Goal: Task Accomplishment & Management: Use online tool/utility

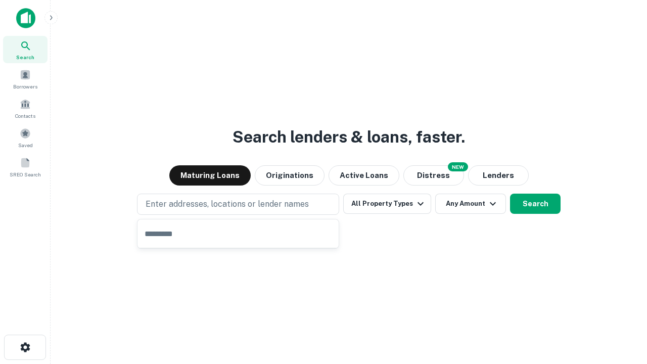
type input "**********"
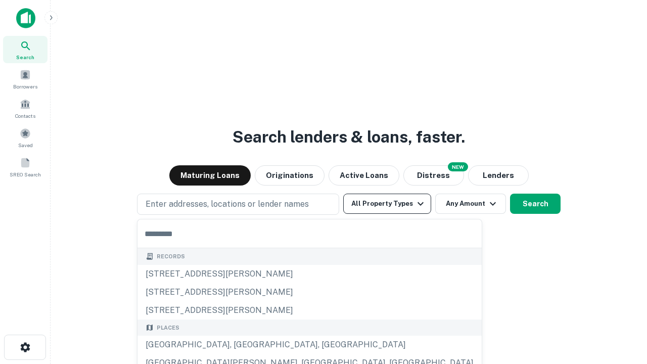
click at [387, 204] on button "All Property Types" at bounding box center [387, 204] width 88 height 20
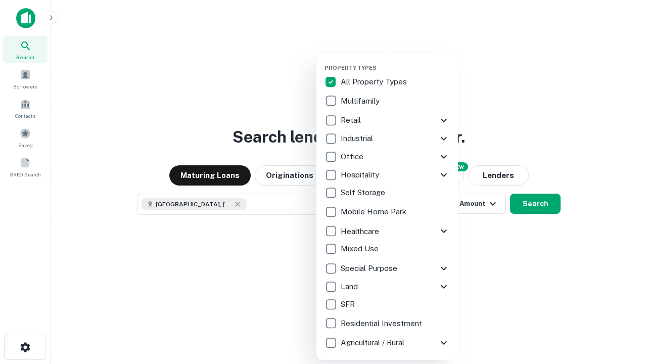
click at [395, 61] on button "button" at bounding box center [395, 61] width 142 height 1
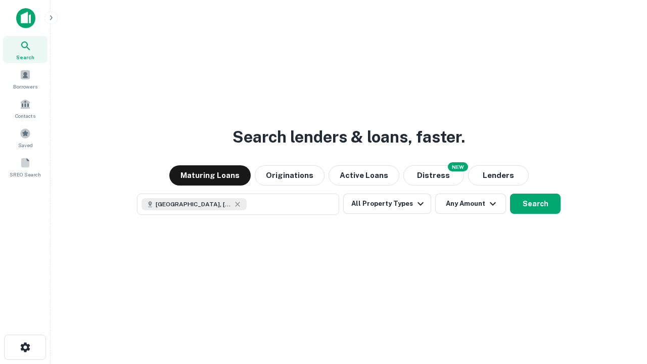
scroll to position [16, 0]
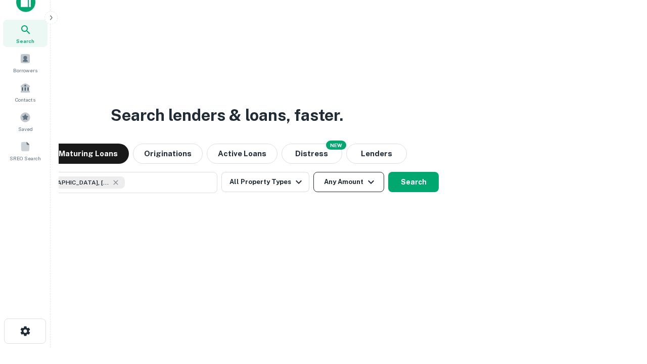
click at [313, 172] on button "Any Amount" at bounding box center [348, 182] width 71 height 20
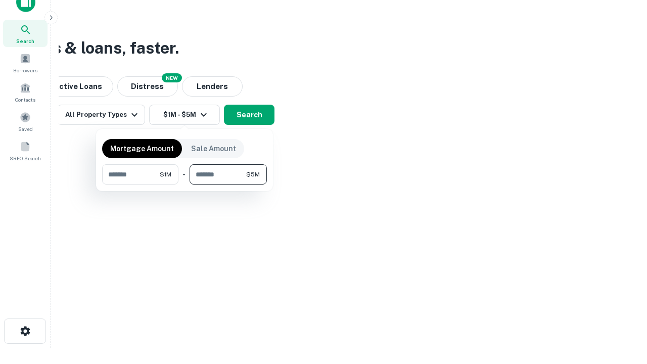
type input "*******"
click at [184, 184] on button "button" at bounding box center [184, 184] width 165 height 1
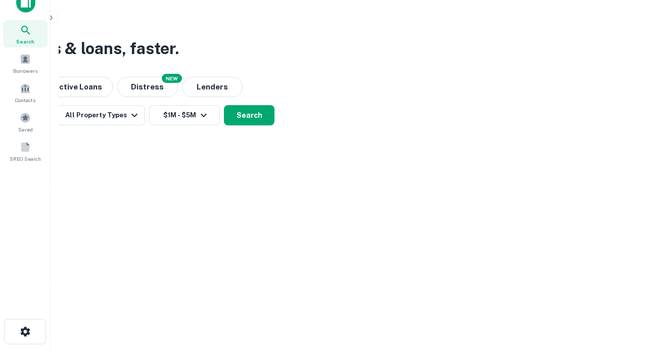
scroll to position [6, 187]
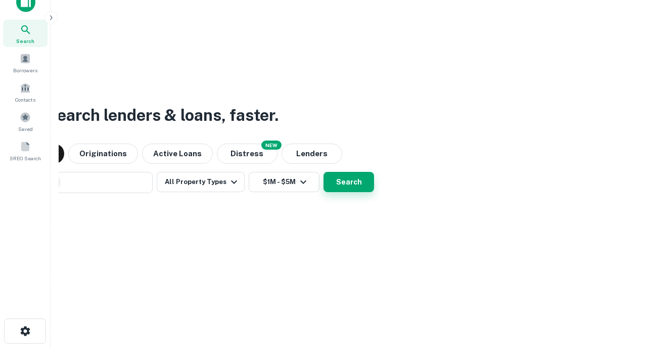
click at [323, 172] on button "Search" at bounding box center [348, 182] width 51 height 20
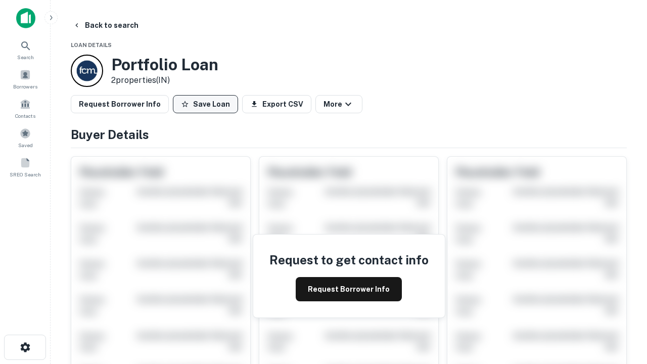
click at [205, 104] on button "Save Loan" at bounding box center [205, 104] width 65 height 18
click at [208, 104] on button "Loan Saved" at bounding box center [208, 104] width 70 height 18
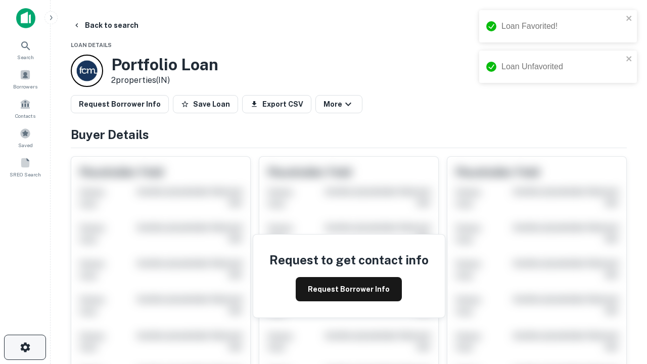
click at [25, 347] on icon "button" at bounding box center [25, 347] width 12 height 12
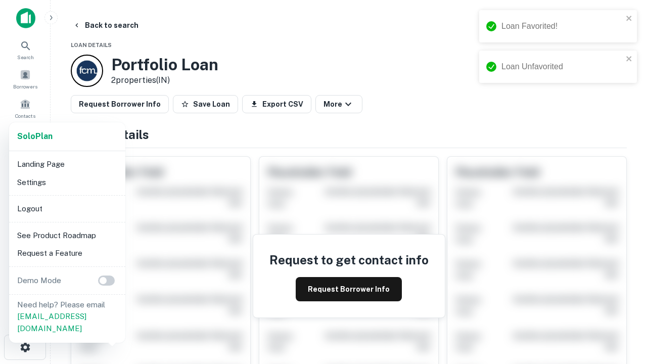
click at [67, 208] on li "Logout" at bounding box center [67, 209] width 108 height 18
